Goal: Transaction & Acquisition: Purchase product/service

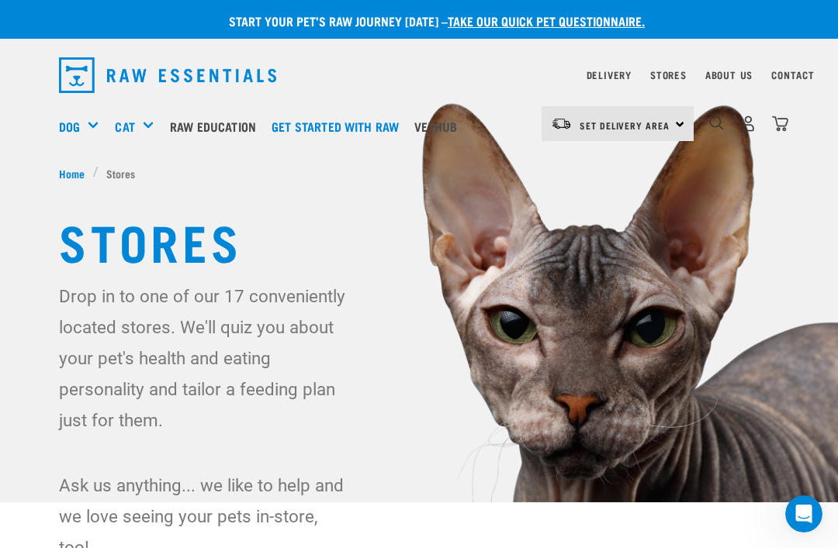
click at [296, 186] on img at bounding box center [419, 251] width 838 height 503
click at [0, 0] on h5 "Shop All Dog" at bounding box center [0, 0] width 0 height 0
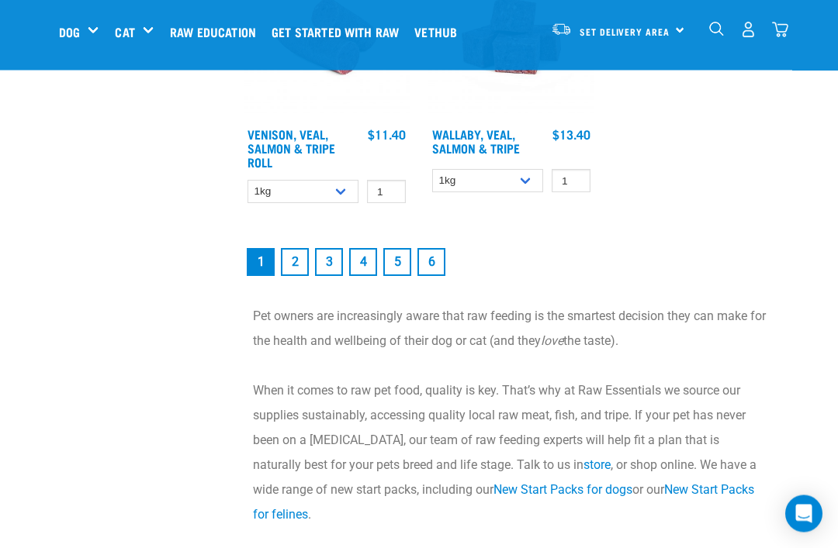
scroll to position [3097, 0]
click at [295, 268] on link "2" at bounding box center [295, 262] width 28 height 28
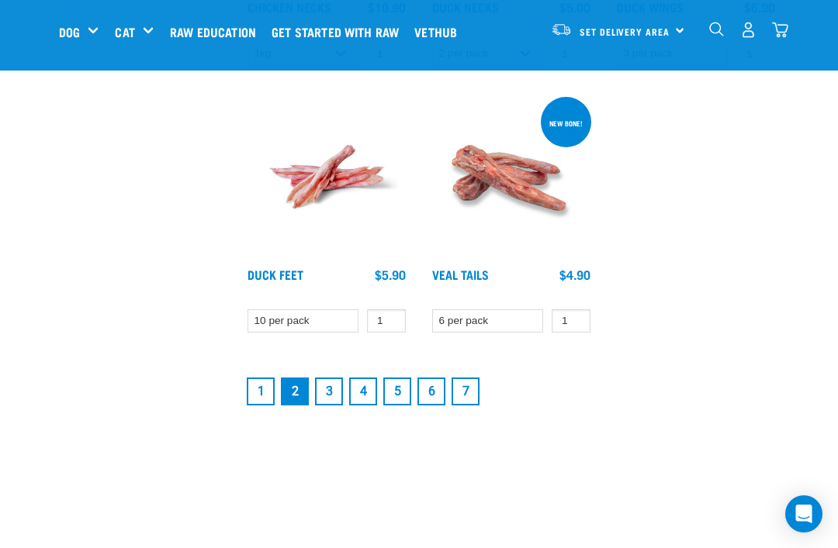
scroll to position [2834, 0]
click at [310, 386] on li "2" at bounding box center [295, 391] width 34 height 34
click at [327, 393] on link "3" at bounding box center [329, 391] width 28 height 28
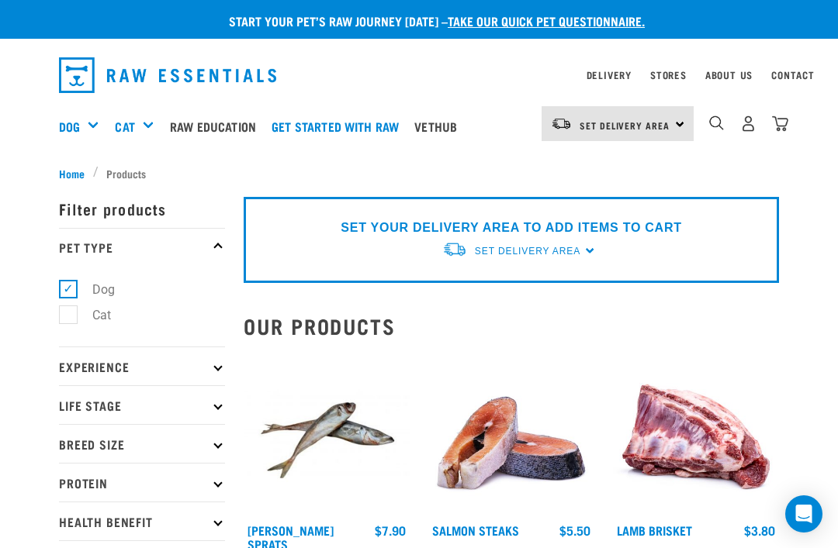
click at [716, 121] on img "dropdown navigation" at bounding box center [716, 123] width 15 height 15
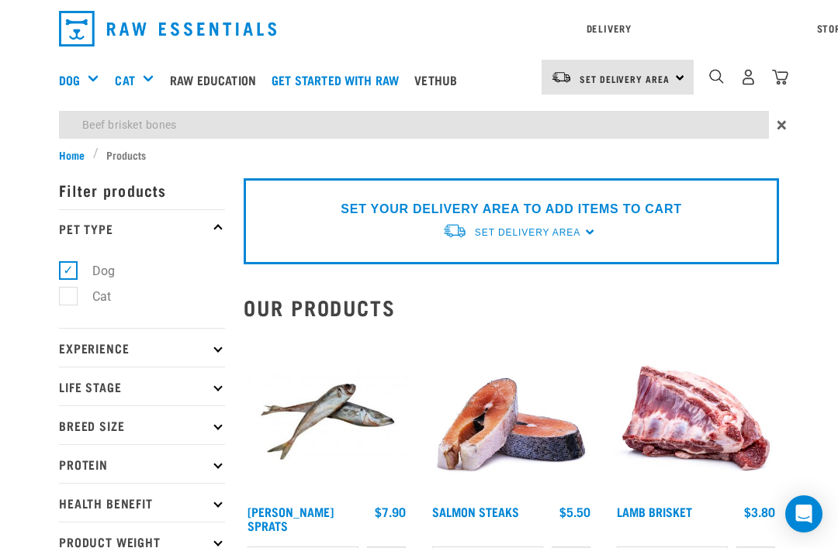
type input "Beef brisket bones"
click at [721, 79] on div "Delivery Stores About Us Contact Set Delivery Area" at bounding box center [419, 73] width 838 height 147
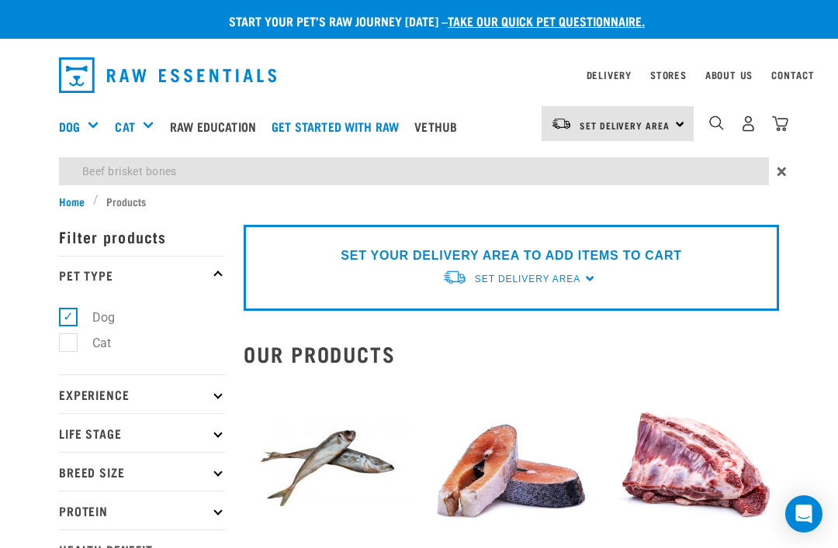
click at [717, 124] on img "dropdown navigation" at bounding box center [716, 123] width 15 height 15
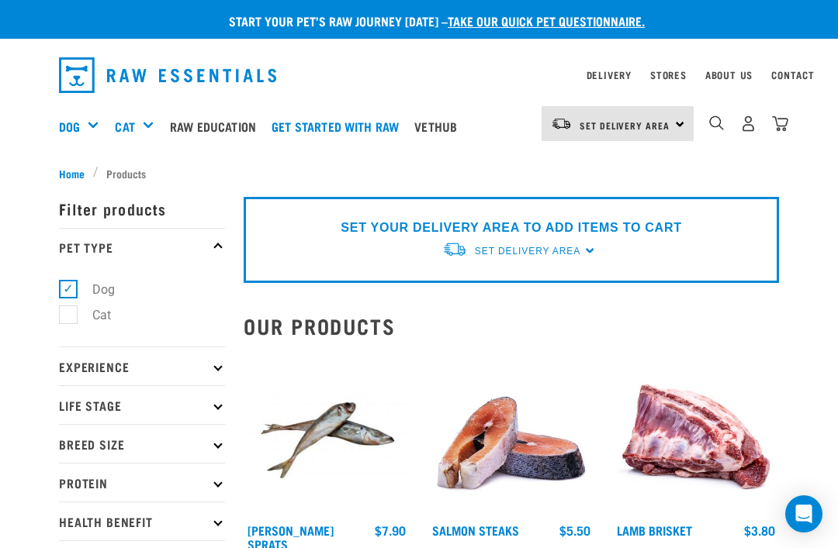
click at [714, 123] on img "dropdown navigation" at bounding box center [716, 123] width 15 height 15
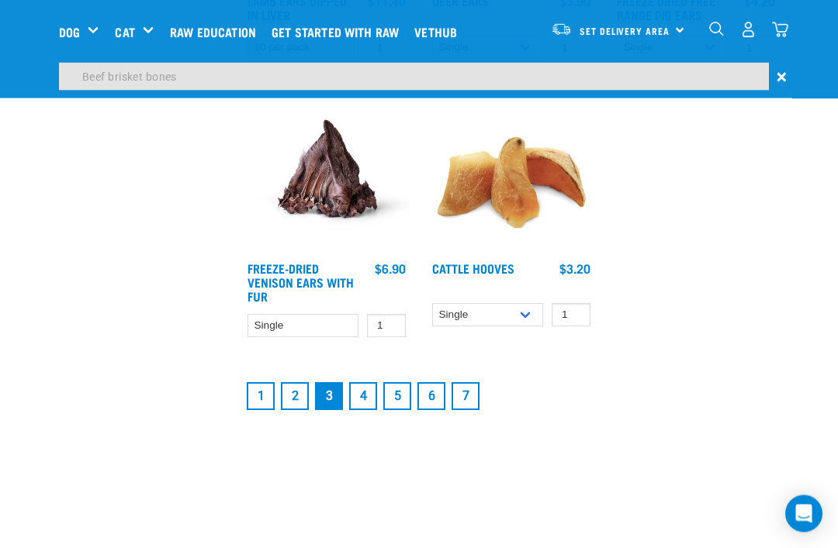
scroll to position [2828, 0]
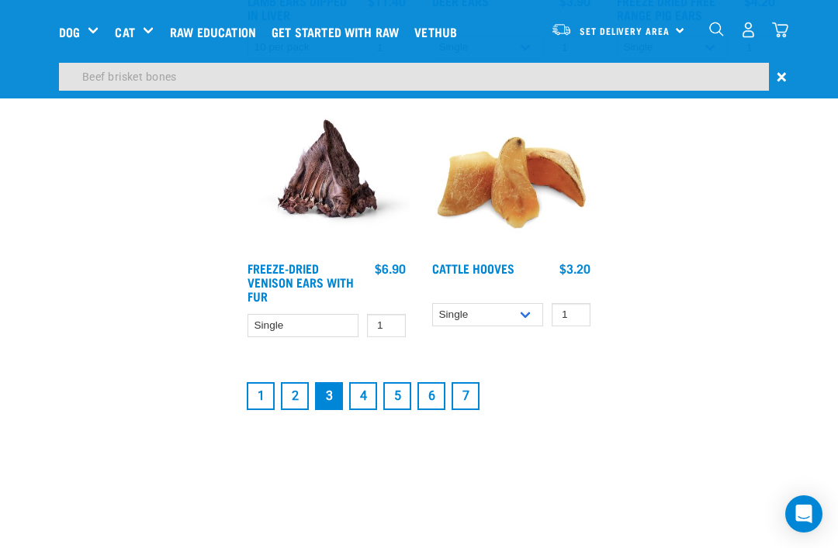
click at [370, 400] on link "4" at bounding box center [363, 396] width 28 height 28
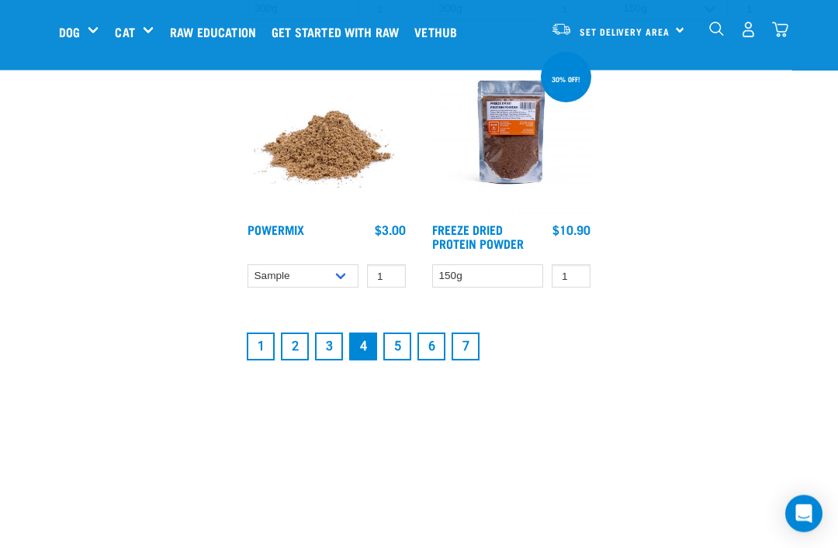
scroll to position [2880, 0]
click at [400, 361] on link "5" at bounding box center [397, 348] width 28 height 28
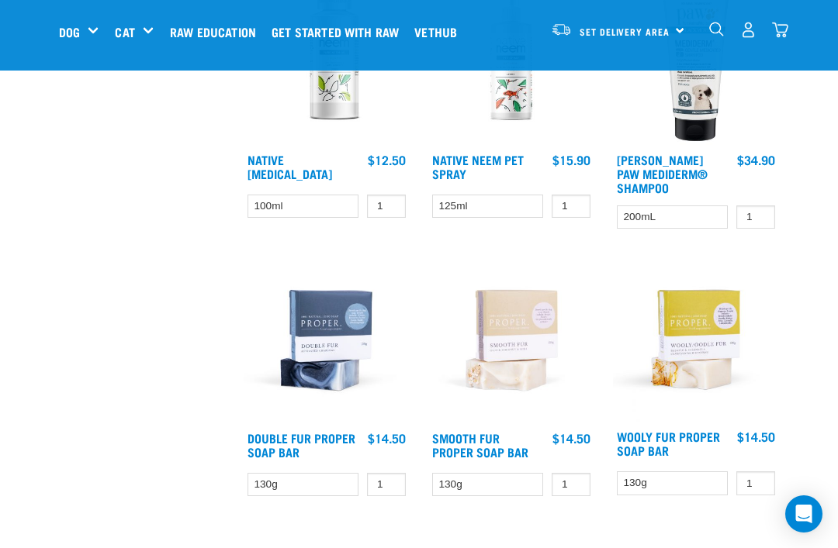
scroll to position [1648, 0]
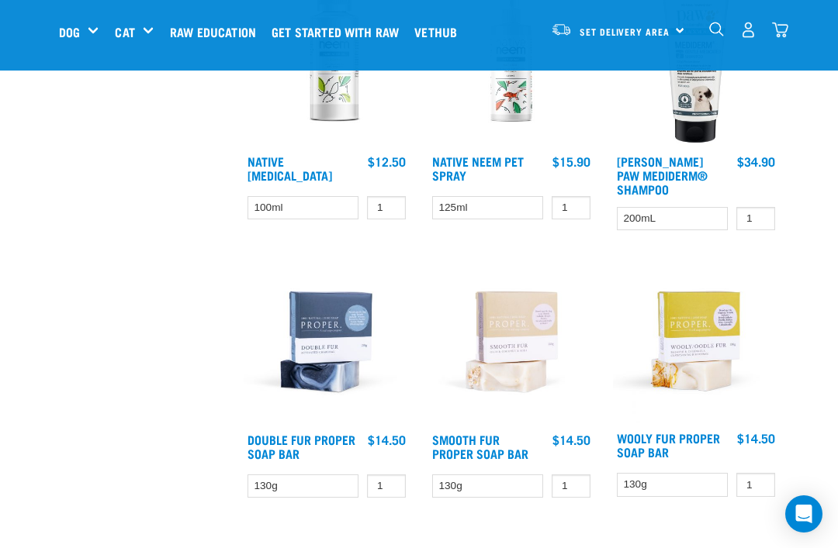
click at [0, 0] on h5 "Wildly Good Meal Packs" at bounding box center [0, 0] width 0 height 0
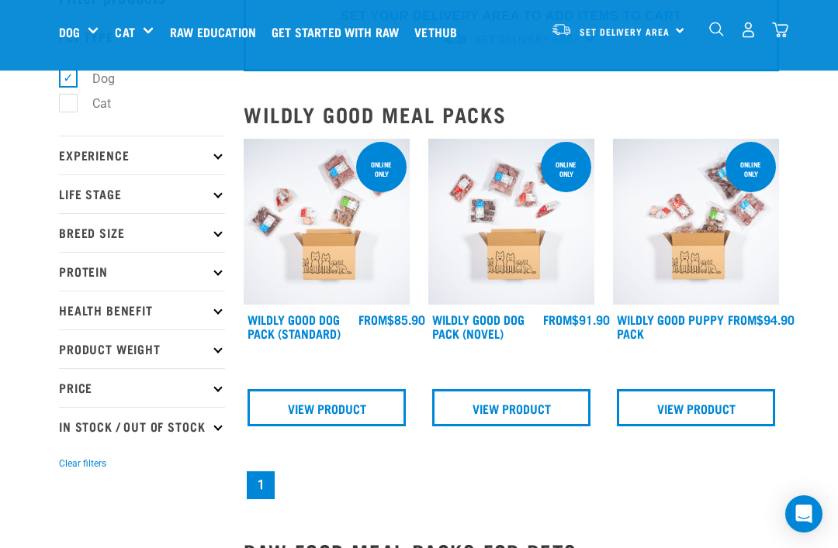
scroll to position [90, 0]
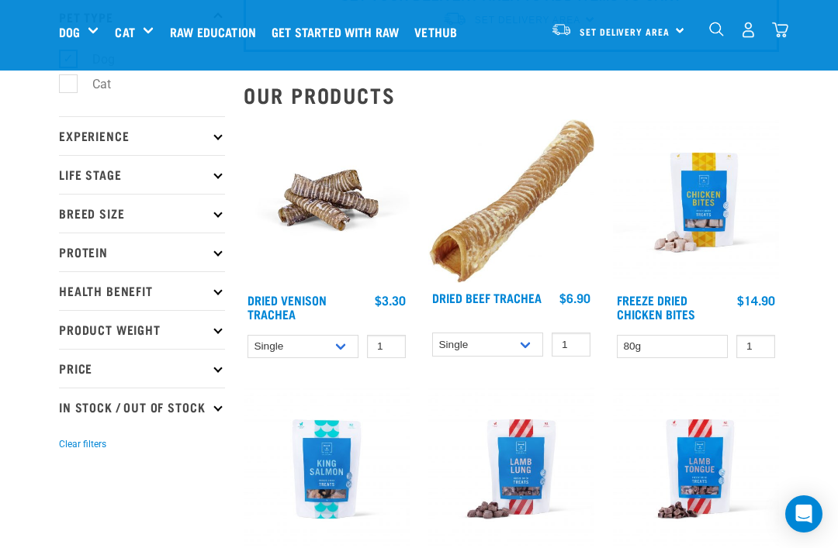
scroll to position [111, 0]
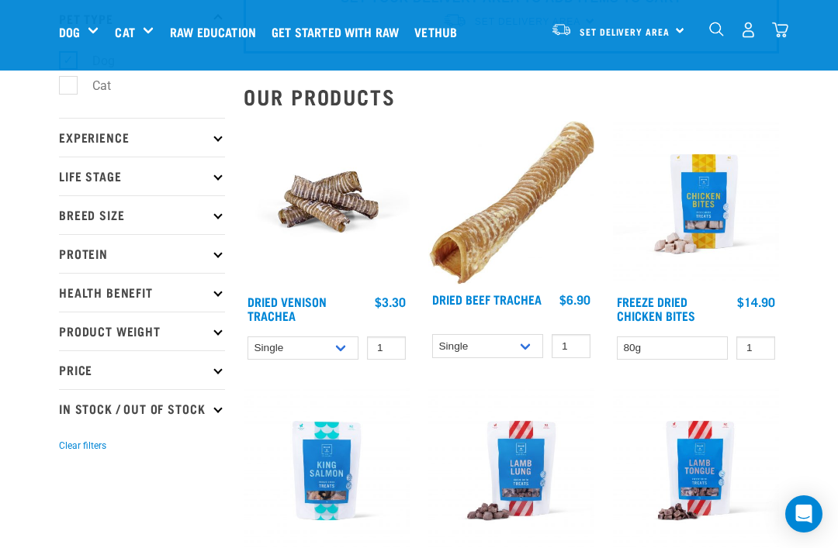
click at [85, 211] on p "Breed Size" at bounding box center [142, 214] width 166 height 39
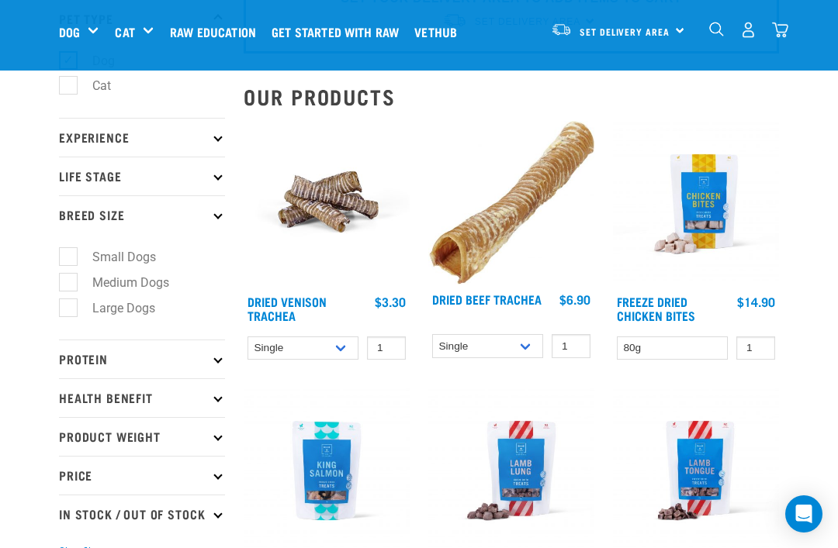
click at [105, 305] on label "Large Dogs" at bounding box center [114, 308] width 94 height 19
click at [69, 305] on input "Large Dogs" at bounding box center [64, 305] width 10 height 10
checkbox input "true"
